Goal: Task Accomplishment & Management: Manage account settings

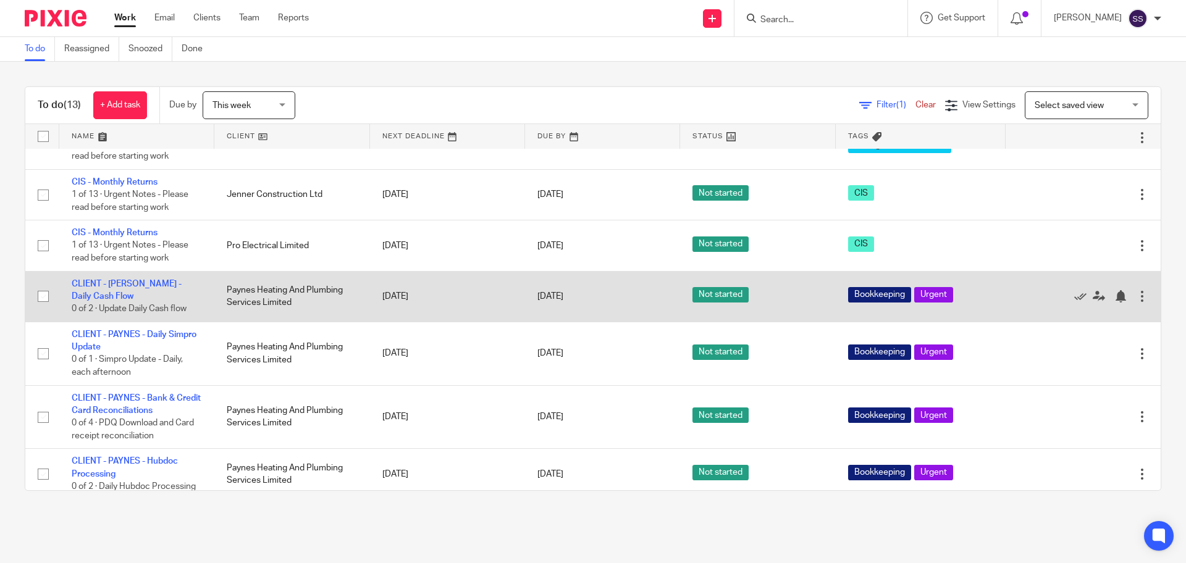
scroll to position [414, 0]
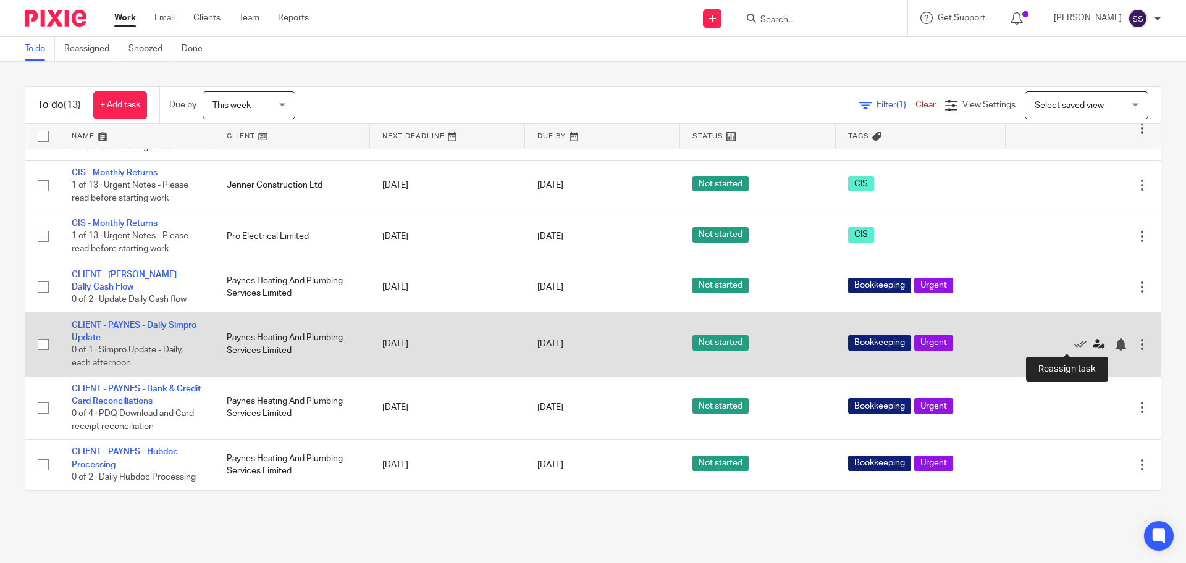
click at [1093, 347] on icon at bounding box center [1099, 345] width 12 height 12
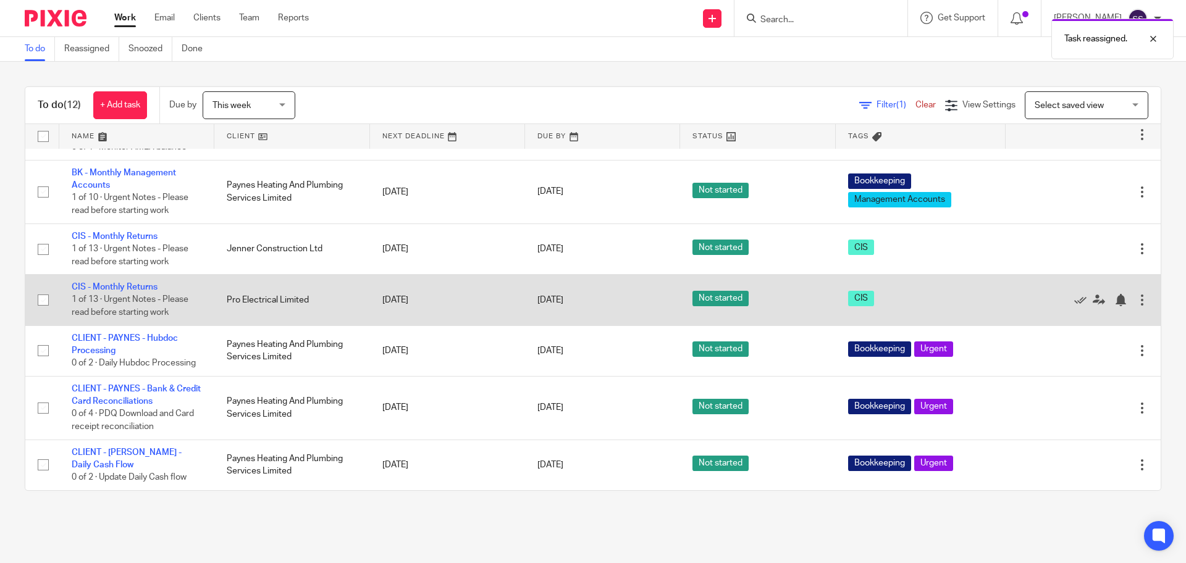
scroll to position [119, 0]
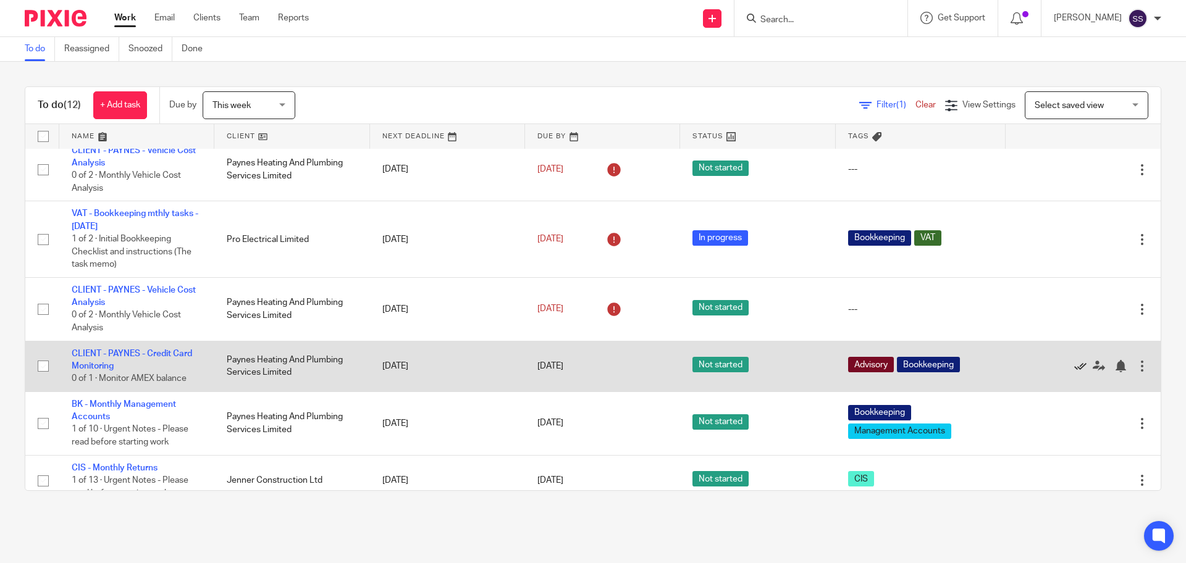
click at [1074, 361] on icon at bounding box center [1080, 366] width 12 height 12
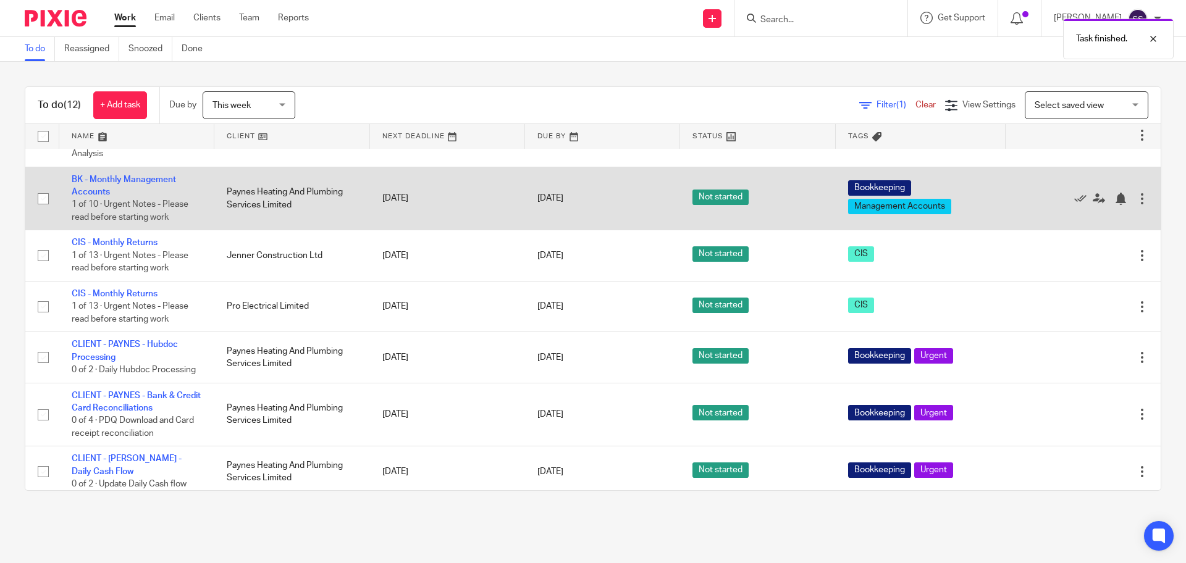
scroll to position [300, 0]
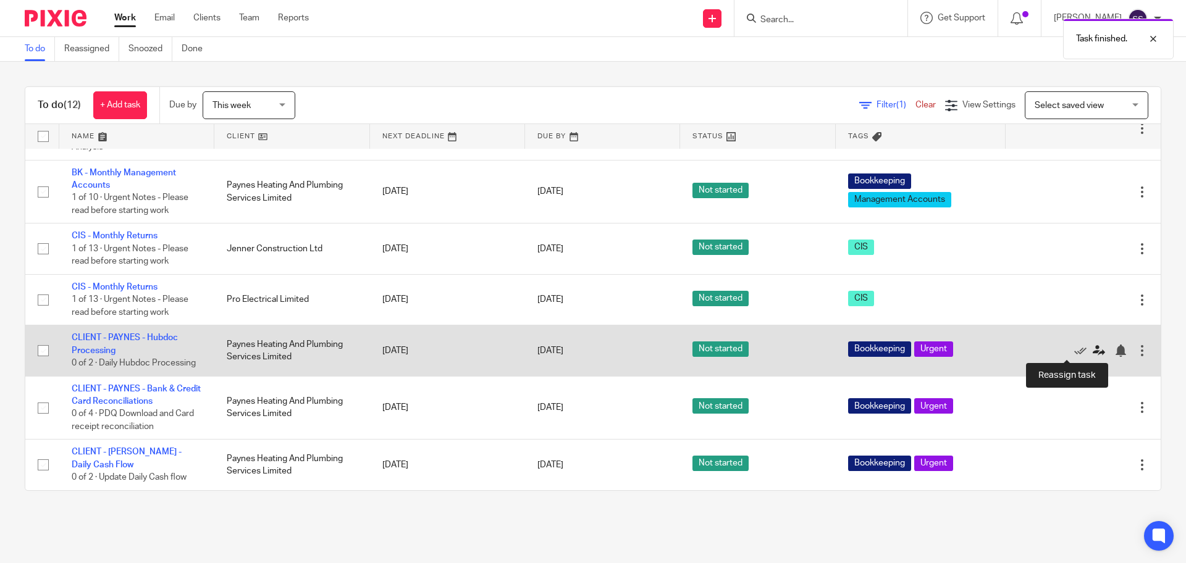
click at [1093, 350] on icon at bounding box center [1099, 351] width 12 height 12
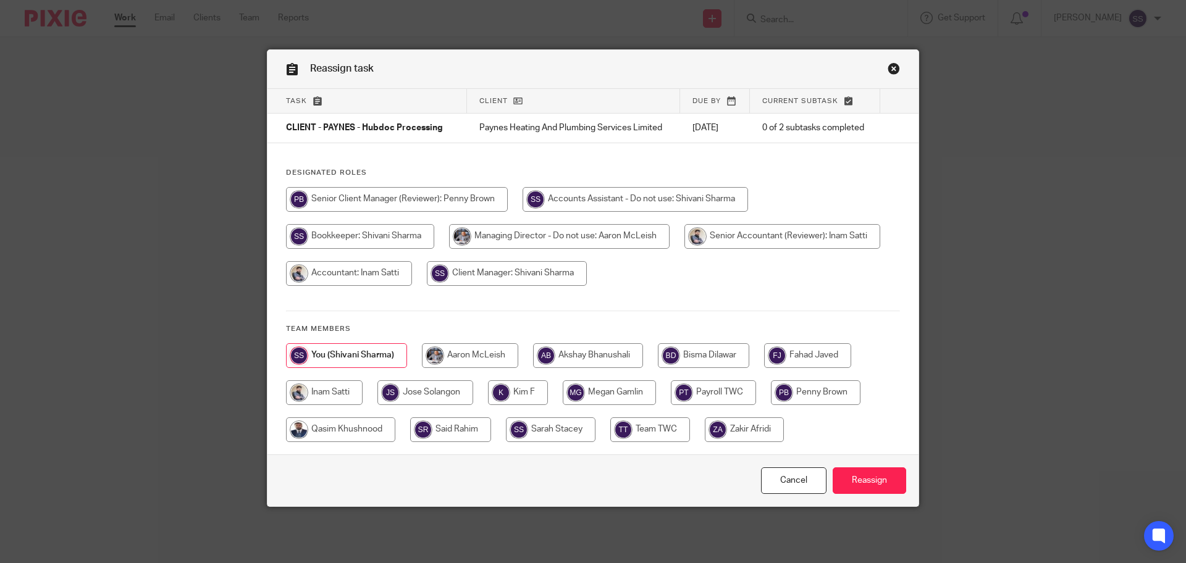
click at [450, 390] on input "radio" at bounding box center [426, 393] width 96 height 25
radio input "true"
click at [890, 476] on input "Reassign" at bounding box center [870, 481] width 74 height 27
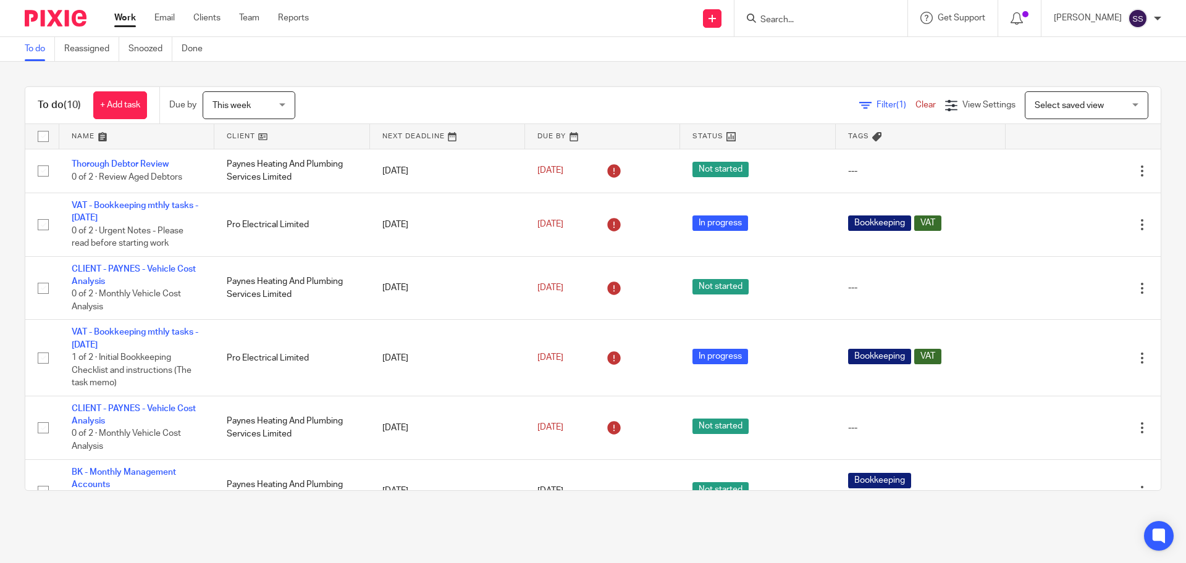
click at [222, 106] on span "This week" at bounding box center [232, 105] width 38 height 9
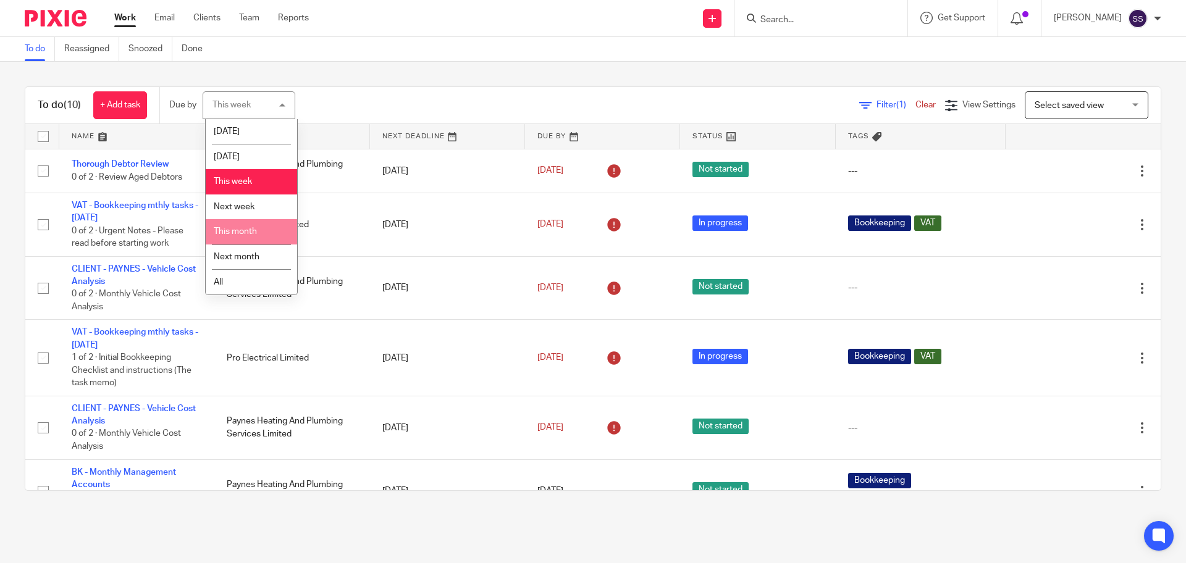
click at [240, 232] on span "This month" at bounding box center [235, 231] width 43 height 9
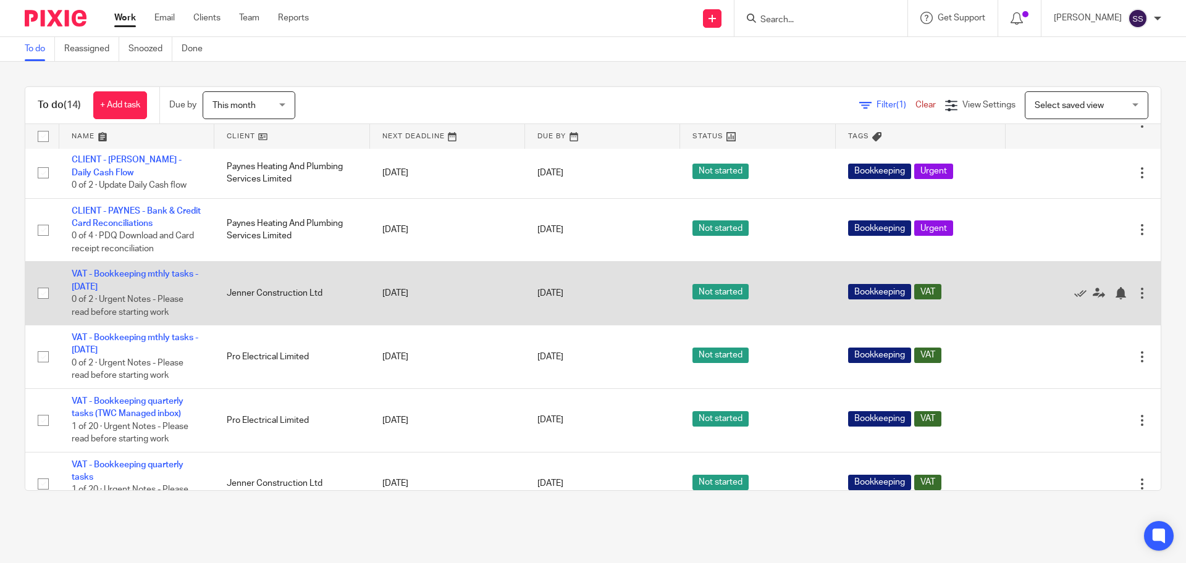
scroll to position [502, 0]
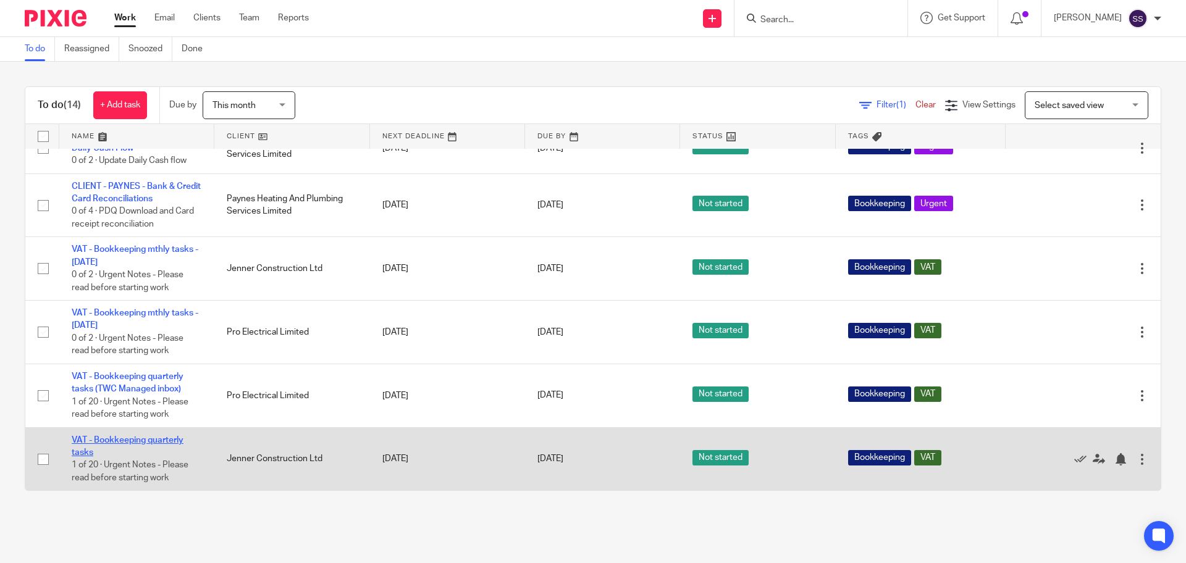
click at [148, 441] on link "VAT - Bookkeeping quarterly tasks" at bounding box center [128, 446] width 112 height 21
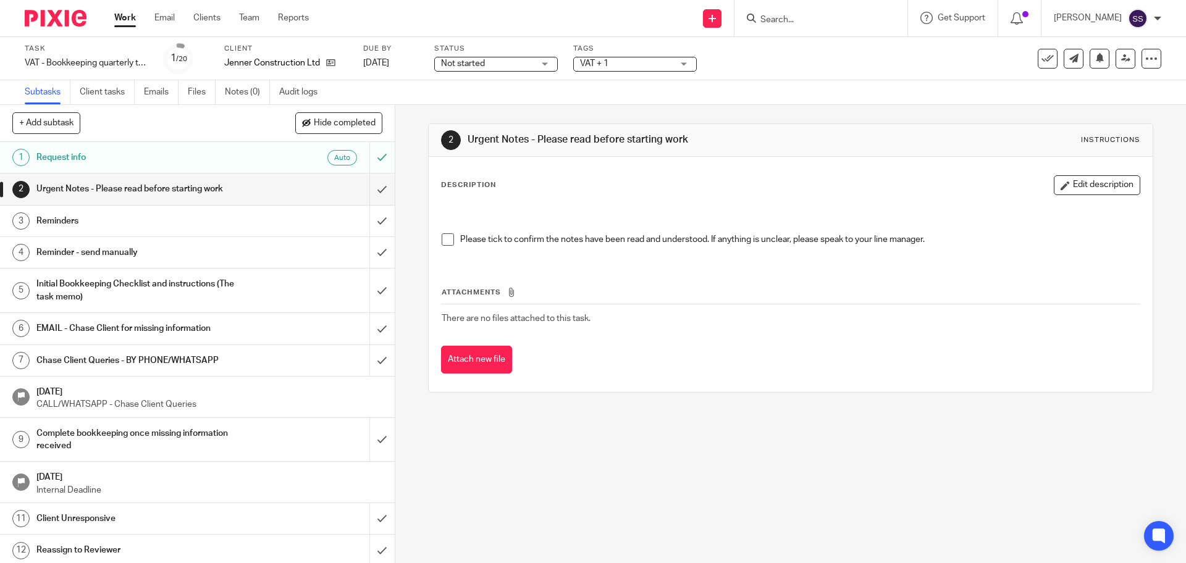
click at [136, 329] on h1 "EMAIL - Chase Client for missing information" at bounding box center [143, 328] width 214 height 19
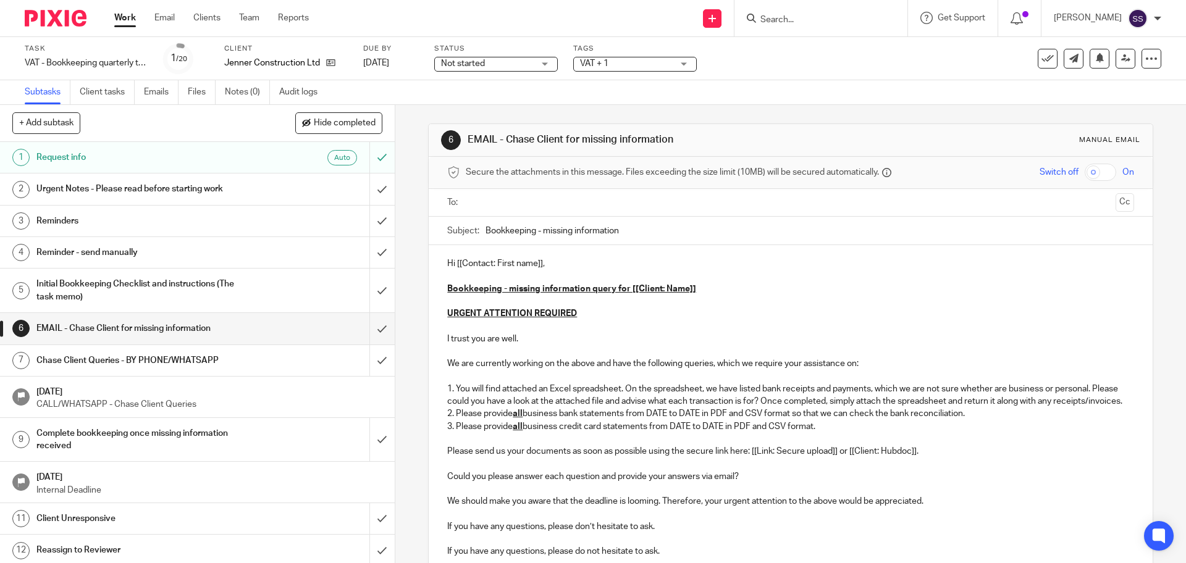
click at [787, 24] on input "Search" at bounding box center [814, 20] width 111 height 11
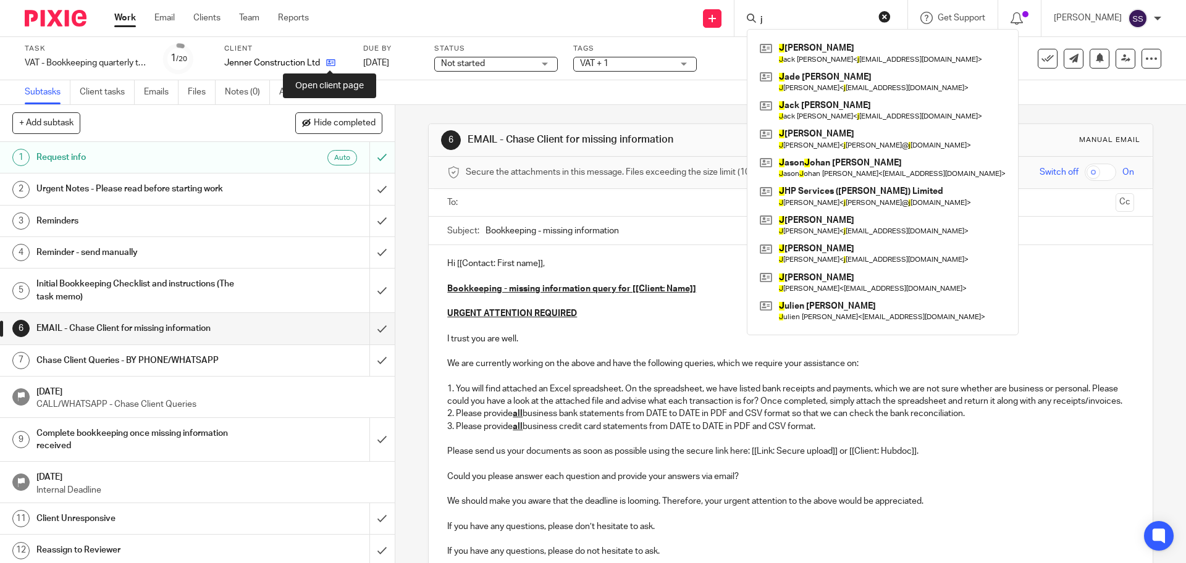
type input "j"
click at [331, 66] on icon at bounding box center [330, 62] width 9 height 9
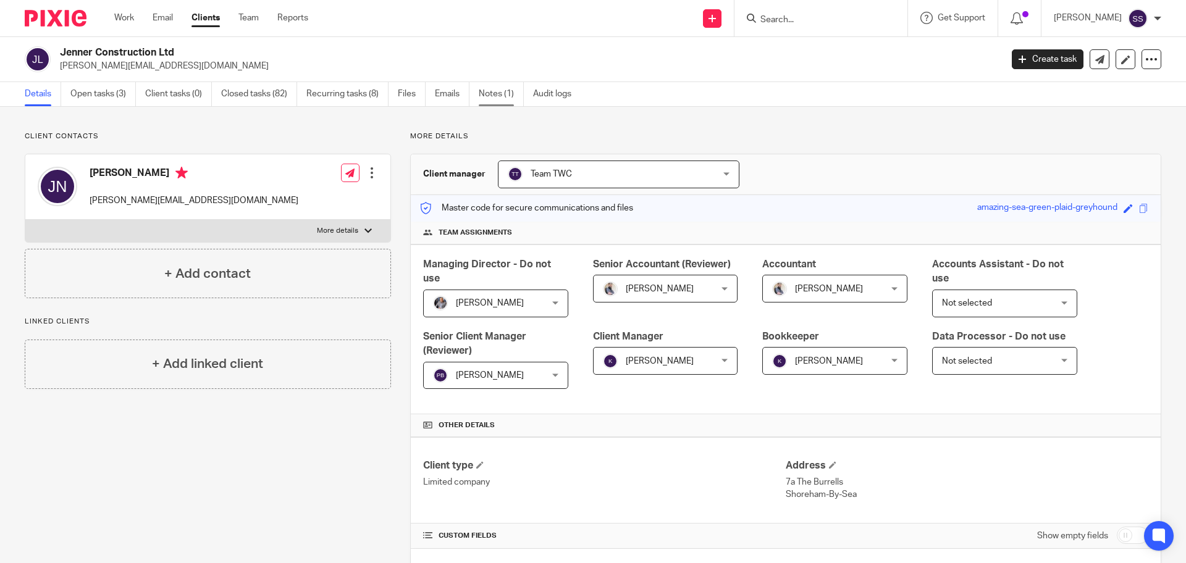
click at [497, 91] on link "Notes (1)" at bounding box center [501, 94] width 45 height 24
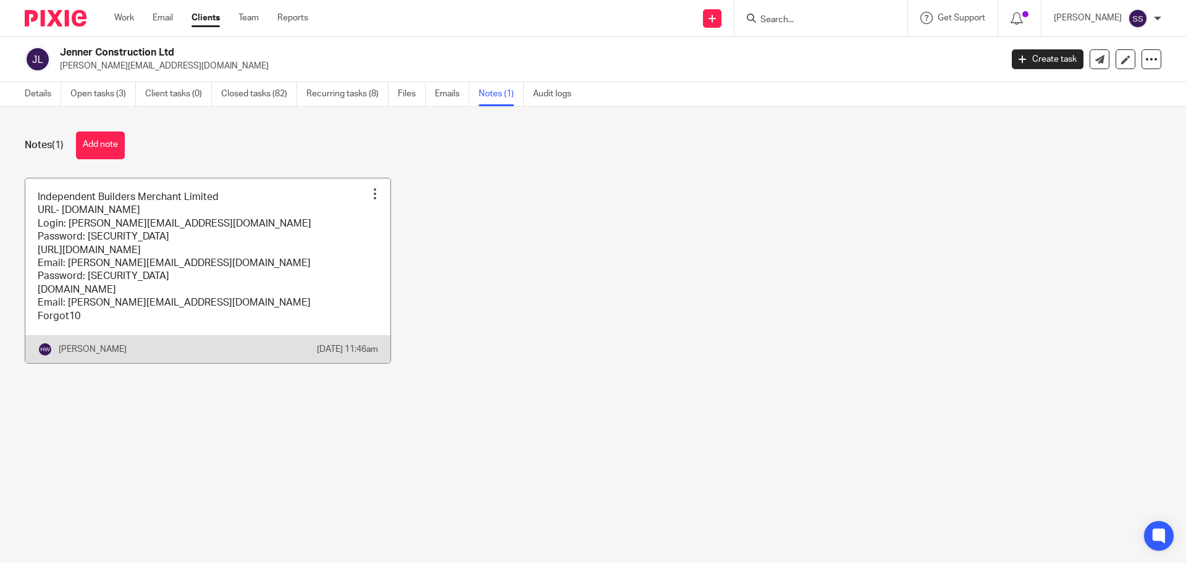
click at [224, 208] on link at bounding box center [207, 271] width 365 height 185
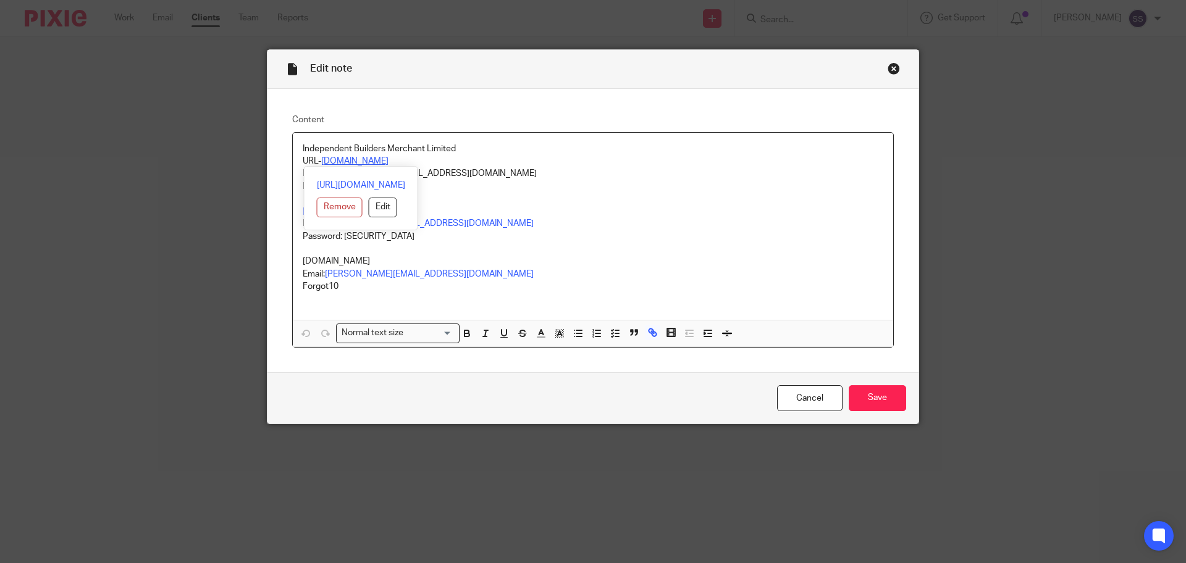
drag, startPoint x: 397, startPoint y: 162, endPoint x: 319, endPoint y: 157, distance: 78.0
click at [319, 157] on p "URL- [DOMAIN_NAME]" at bounding box center [593, 161] width 581 height 12
copy link "[DOMAIN_NAME]"
drag, startPoint x: 420, startPoint y: 175, endPoint x: 323, endPoint y: 177, distance: 97.7
click at [323, 177] on p "Login: [PERSON_NAME][EMAIL_ADDRESS][DOMAIN_NAME]" at bounding box center [593, 173] width 581 height 12
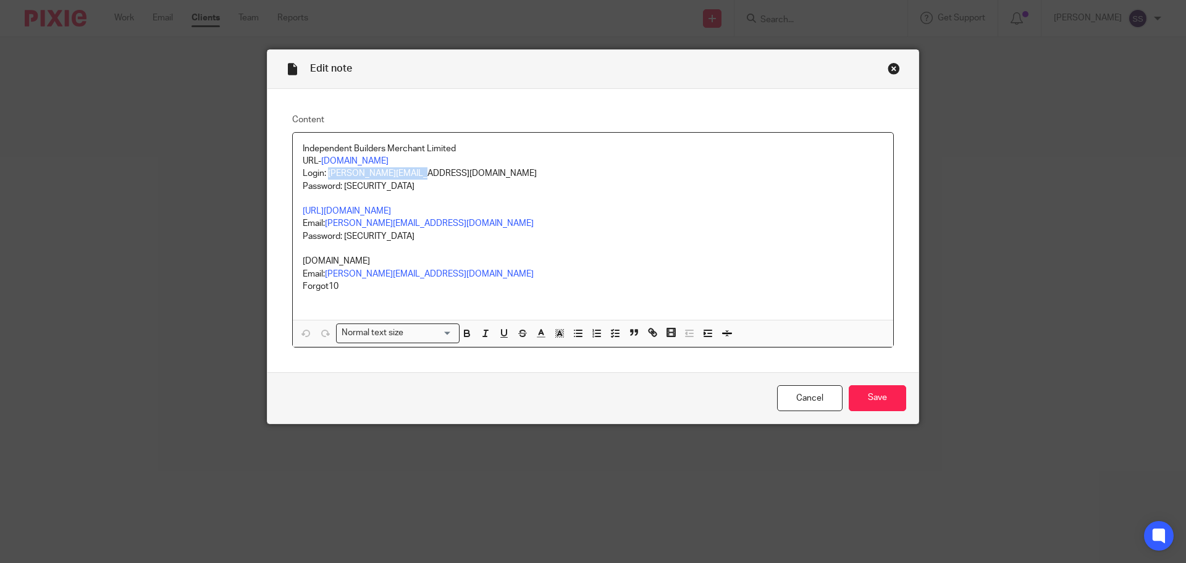
copy p "[PERSON_NAME][EMAIL_ADDRESS][DOMAIN_NAME]"
drag, startPoint x: 381, startPoint y: 187, endPoint x: 340, endPoint y: 187, distance: 40.8
click at [340, 187] on p "Password: [SECURITY_DATA]" at bounding box center [593, 186] width 581 height 12
copy p "Forgot10"
drag, startPoint x: 463, startPoint y: 213, endPoint x: 294, endPoint y: 211, distance: 169.3
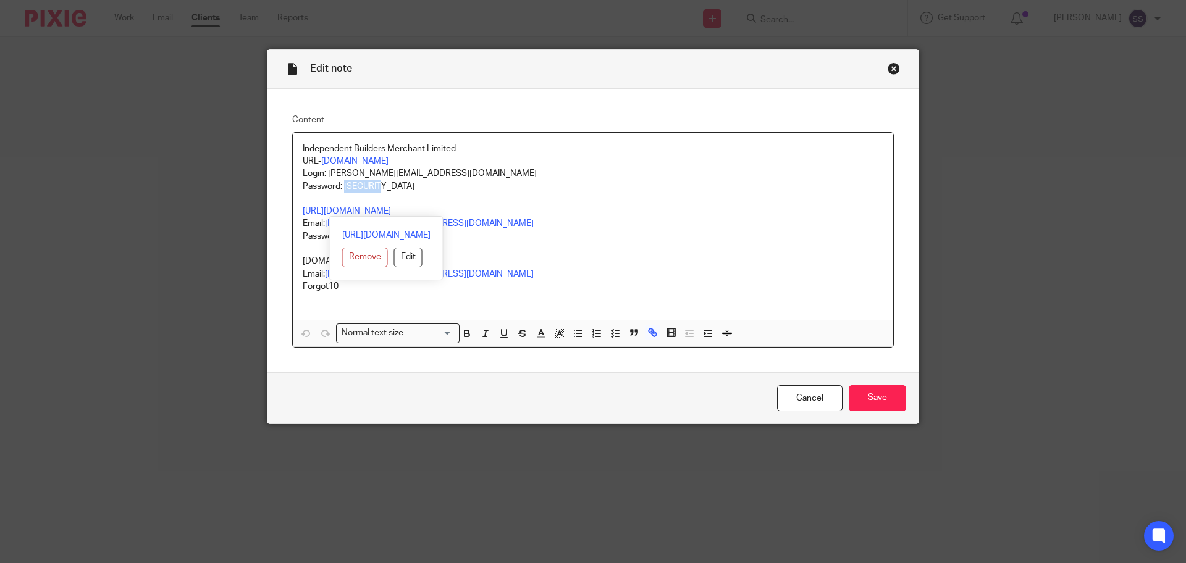
click at [294, 211] on div "Independent Builders Merchant Limited URL- [DOMAIN_NAME] Login: [PERSON_NAME][E…" at bounding box center [593, 226] width 601 height 187
copy link "[URL][DOMAIN_NAME]"
drag, startPoint x: 423, startPoint y: 227, endPoint x: 351, endPoint y: 225, distance: 72.3
click at [351, 225] on div "[URL][DOMAIN_NAME] Remove Edit" at bounding box center [386, 248] width 114 height 64
click at [570, 179] on div "Independent Builders Merchant Limited URL- [DOMAIN_NAME] Login: [PERSON_NAME][E…" at bounding box center [593, 226] width 601 height 187
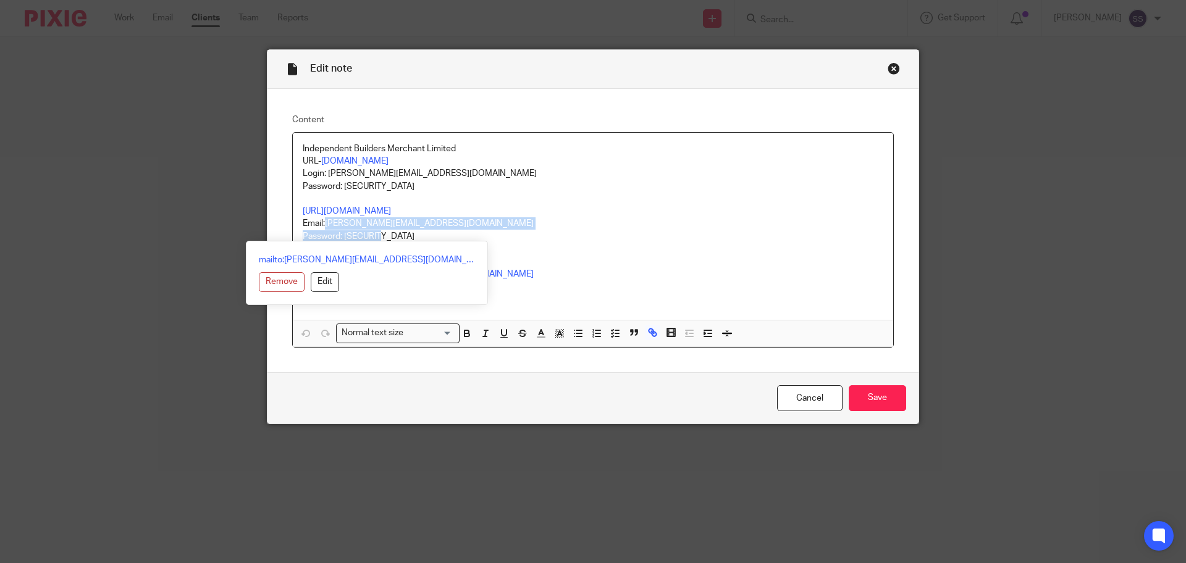
drag, startPoint x: 431, startPoint y: 230, endPoint x: 323, endPoint y: 229, distance: 107.5
click at [323, 229] on div "Independent Builders Merchant Limited URL- [DOMAIN_NAME] Login: [PERSON_NAME][E…" at bounding box center [593, 226] width 601 height 187
drag, startPoint x: 494, startPoint y: 245, endPoint x: 484, endPoint y: 242, distance: 10.2
click at [494, 244] on p at bounding box center [593, 249] width 581 height 12
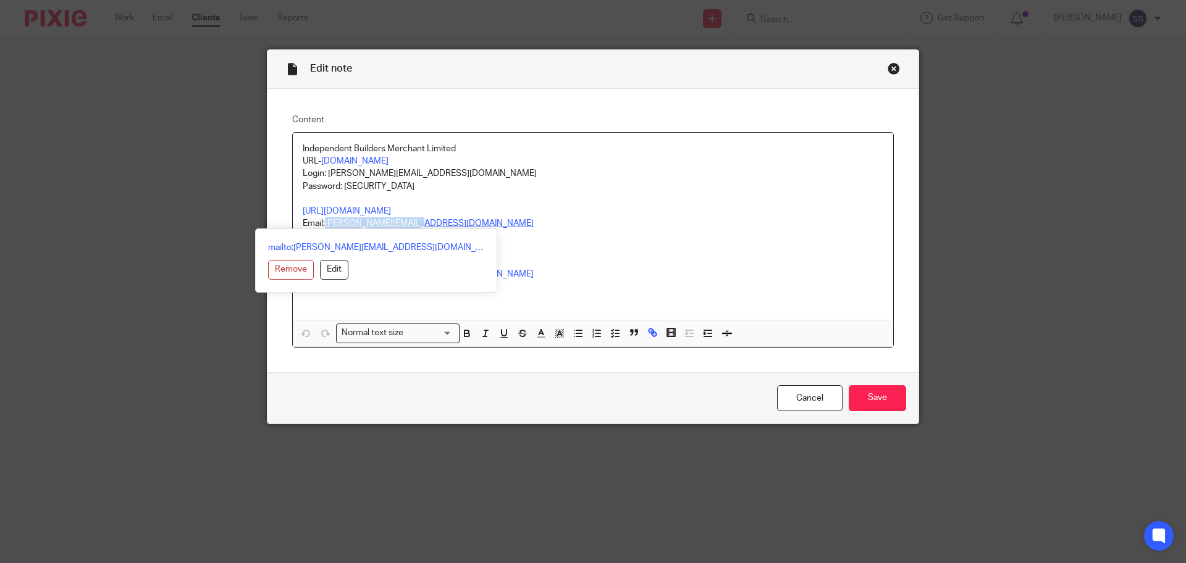
drag, startPoint x: 418, startPoint y: 224, endPoint x: 323, endPoint y: 225, distance: 95.2
click at [325, 225] on link "[PERSON_NAME][EMAIL_ADDRESS][DOMAIN_NAME]" at bounding box center [429, 223] width 209 height 9
copy link "[PERSON_NAME][EMAIL_ADDRESS][DOMAIN_NAME]"
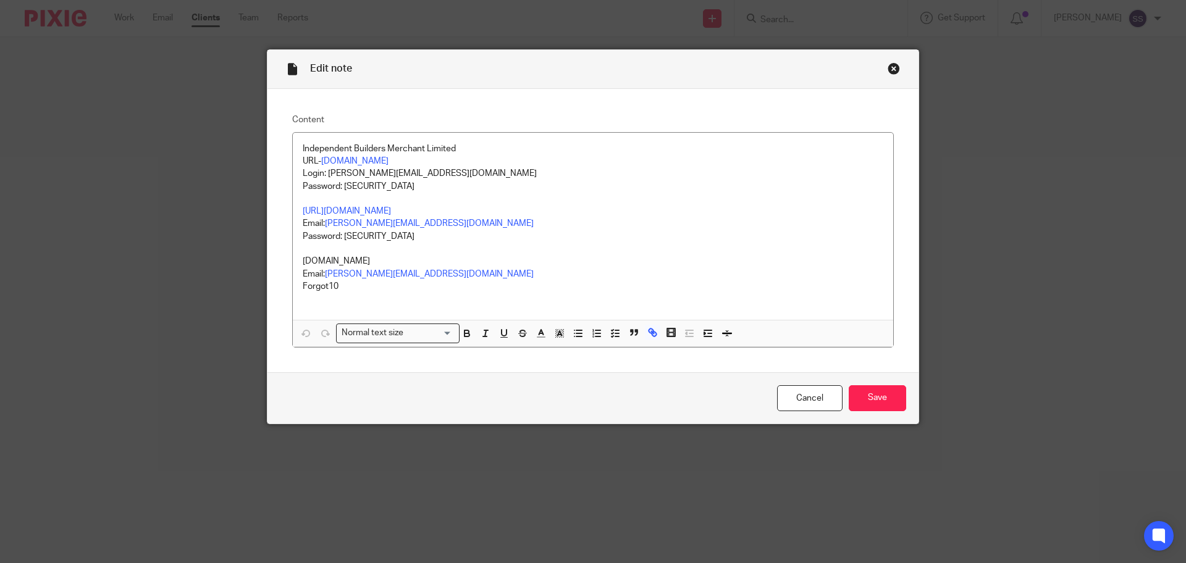
click at [449, 248] on p at bounding box center [593, 249] width 581 height 12
drag, startPoint x: 379, startPoint y: 239, endPoint x: 339, endPoint y: 242, distance: 40.3
click at [339, 242] on p "Password: [SECURITY_DATA]" at bounding box center [593, 236] width 581 height 12
copy p "Lilly123"
drag, startPoint x: 363, startPoint y: 262, endPoint x: 297, endPoint y: 266, distance: 66.3
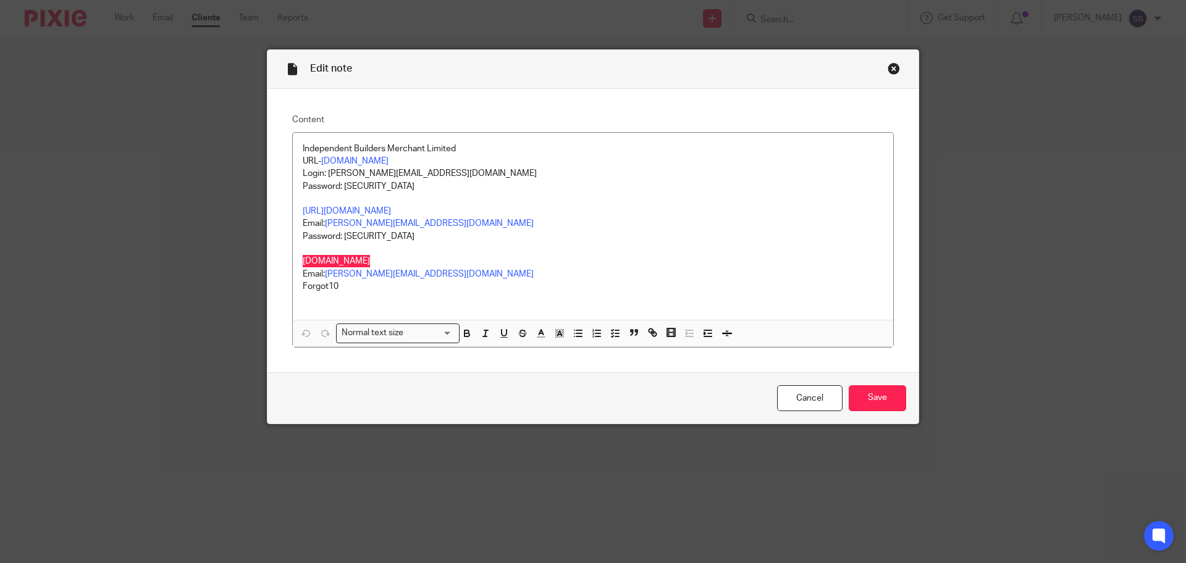
click at [303, 266] on p "[DOMAIN_NAME]" at bounding box center [593, 261] width 581 height 12
copy p "[DOMAIN_NAME]"
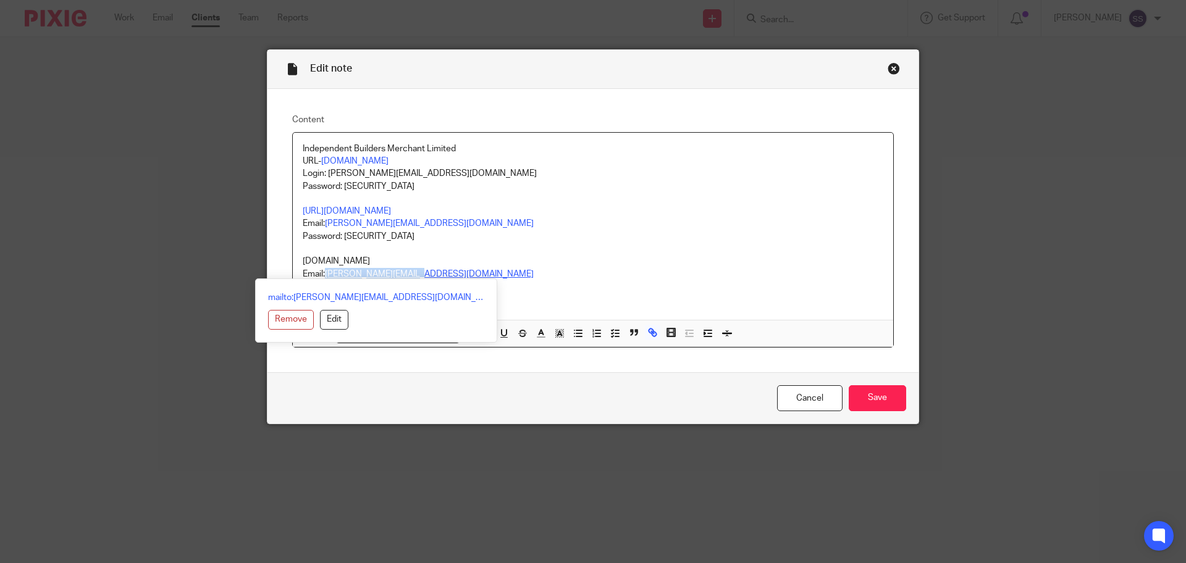
drag, startPoint x: 437, startPoint y: 274, endPoint x: 323, endPoint y: 277, distance: 114.3
click at [323, 277] on p "Email: [PERSON_NAME][EMAIL_ADDRESS][DOMAIN_NAME]" at bounding box center [593, 274] width 581 height 12
copy link "[PERSON_NAME][EMAIL_ADDRESS][DOMAIN_NAME]"
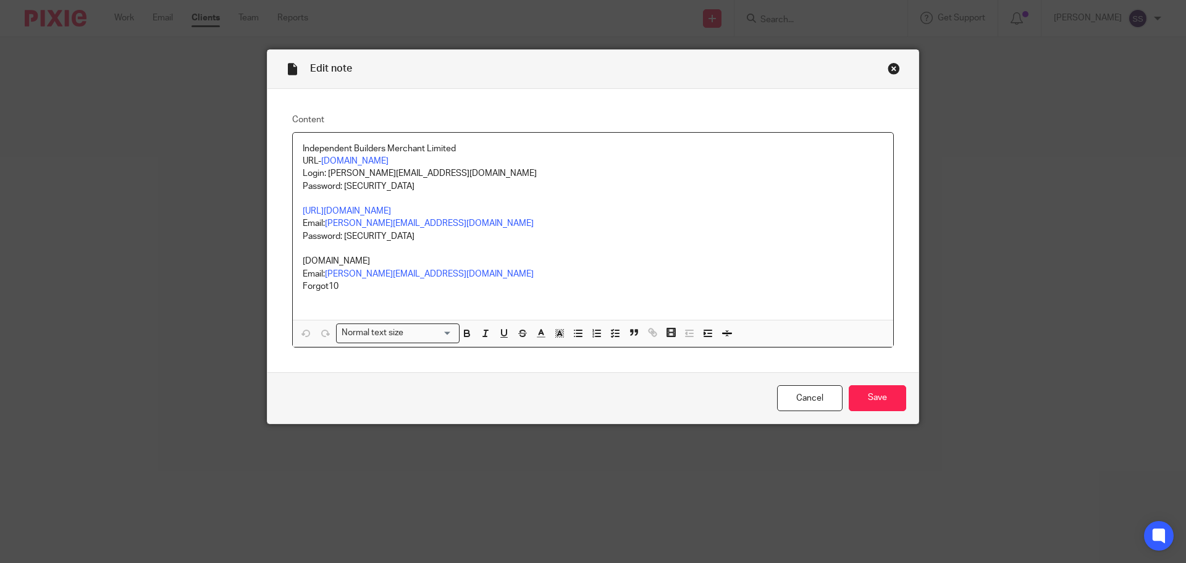
click at [444, 259] on p "[DOMAIN_NAME]" at bounding box center [593, 261] width 581 height 12
drag, startPoint x: 340, startPoint y: 293, endPoint x: 287, endPoint y: 286, distance: 53.0
click at [293, 286] on div "Independent Builders Merchant Limited URL- [DOMAIN_NAME] Login: [PERSON_NAME][E…" at bounding box center [593, 226] width 601 height 187
copy p "Forgot10"
